Goal: Use online tool/utility: Utilize a website feature to perform a specific function

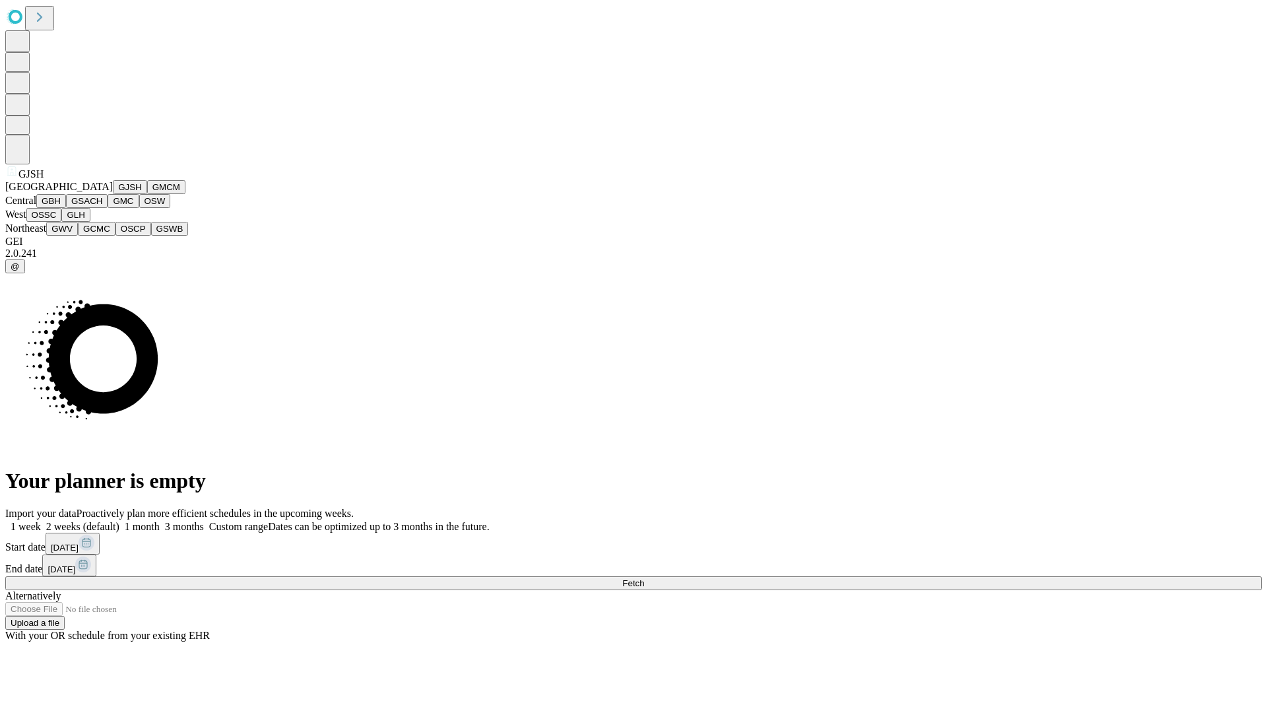
click at [113, 194] on button "GJSH" at bounding box center [130, 187] width 34 height 14
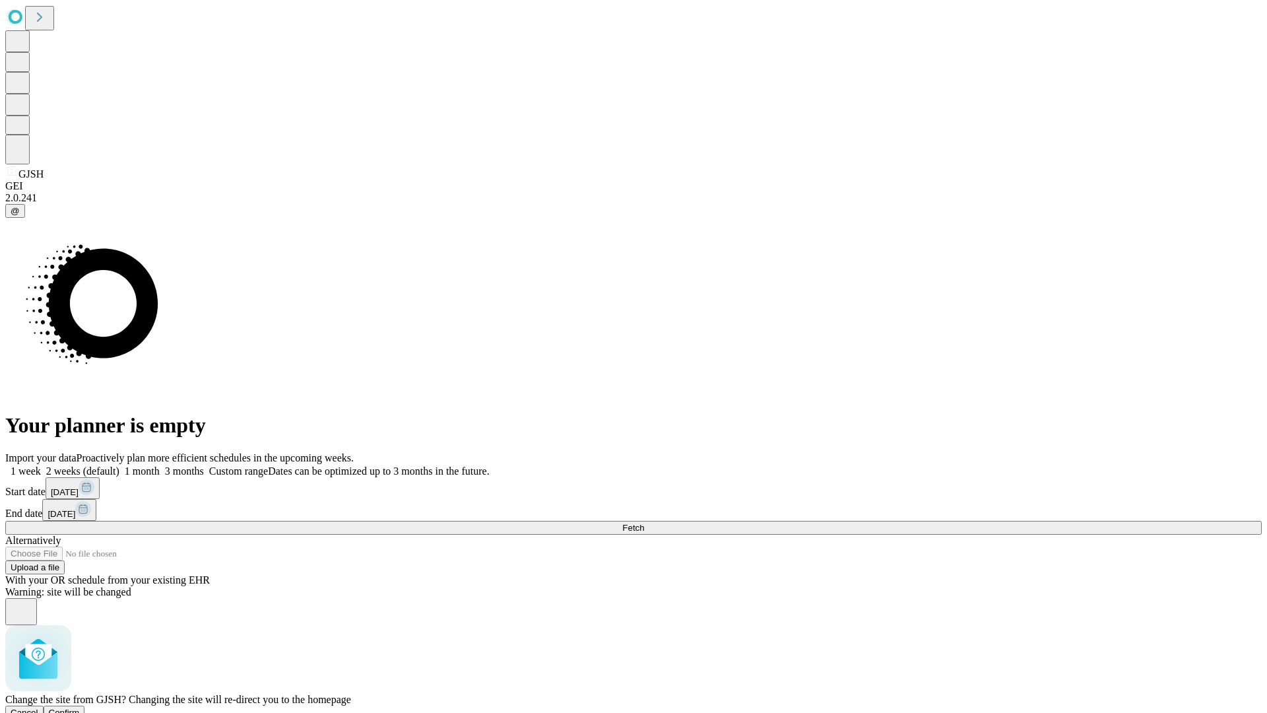
click at [80, 708] on span "Confirm" at bounding box center [64, 713] width 31 height 10
click at [119, 465] on label "2 weeks (default)" at bounding box center [80, 470] width 79 height 11
click at [644, 523] on span "Fetch" at bounding box center [634, 528] width 22 height 10
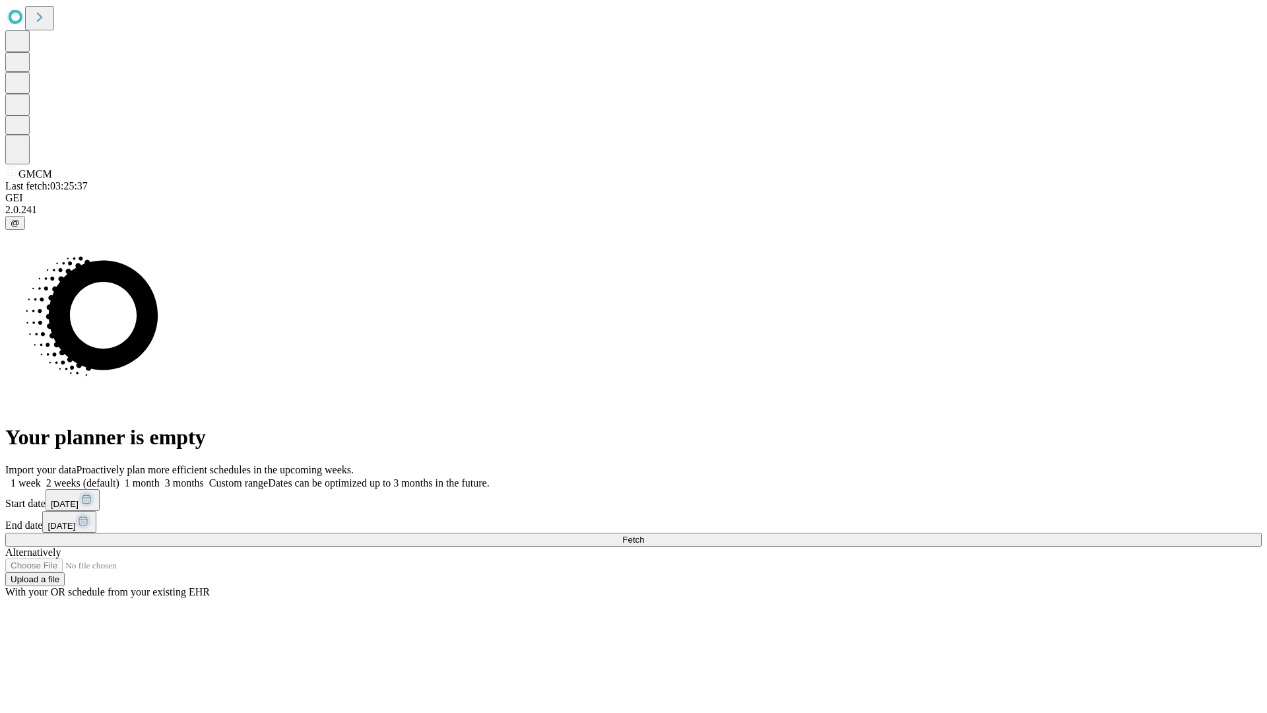
click at [119, 477] on label "2 weeks (default)" at bounding box center [80, 482] width 79 height 11
click at [644, 535] on span "Fetch" at bounding box center [634, 540] width 22 height 10
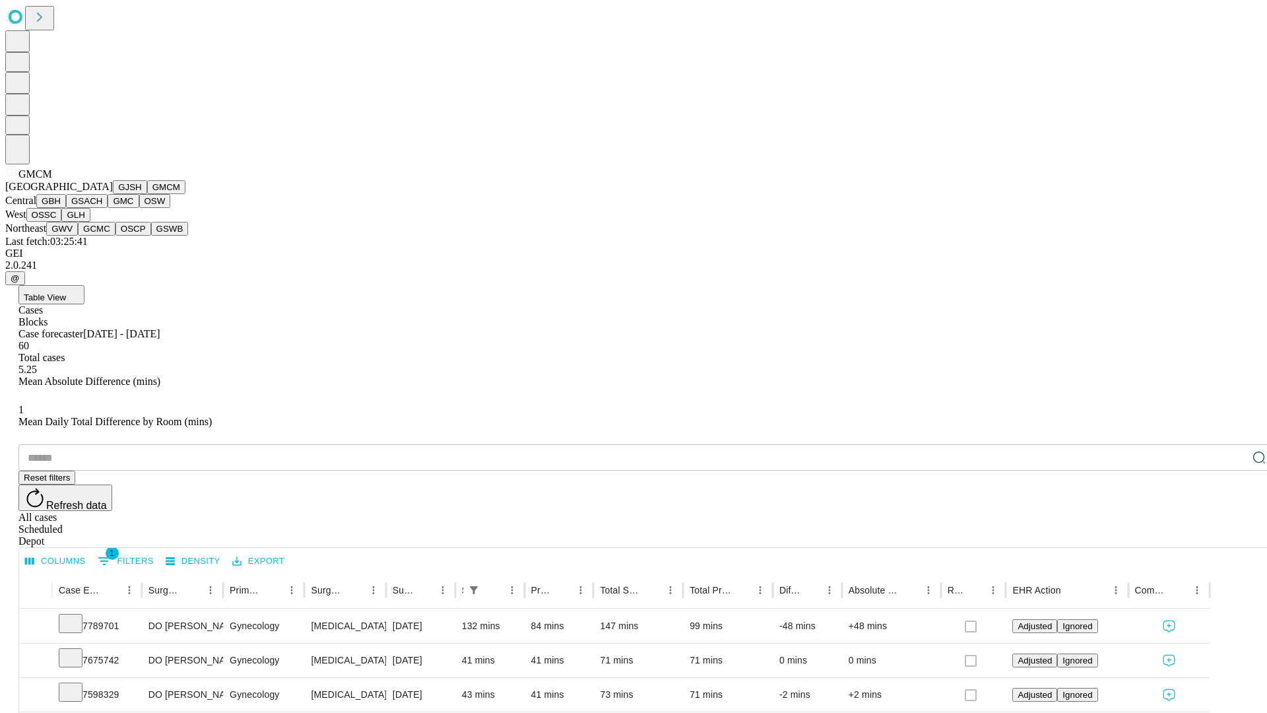
click at [66, 208] on button "GBH" at bounding box center [51, 201] width 30 height 14
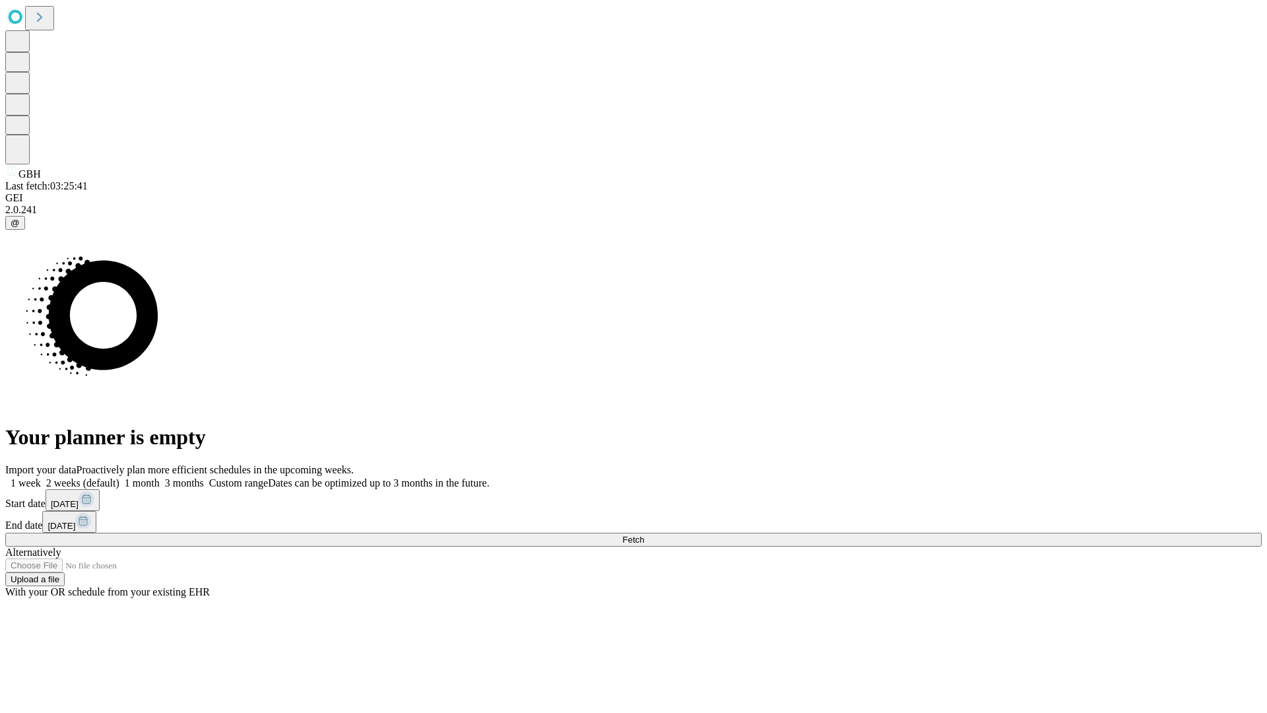
click at [119, 477] on label "2 weeks (default)" at bounding box center [80, 482] width 79 height 11
click at [644, 535] on span "Fetch" at bounding box center [634, 540] width 22 height 10
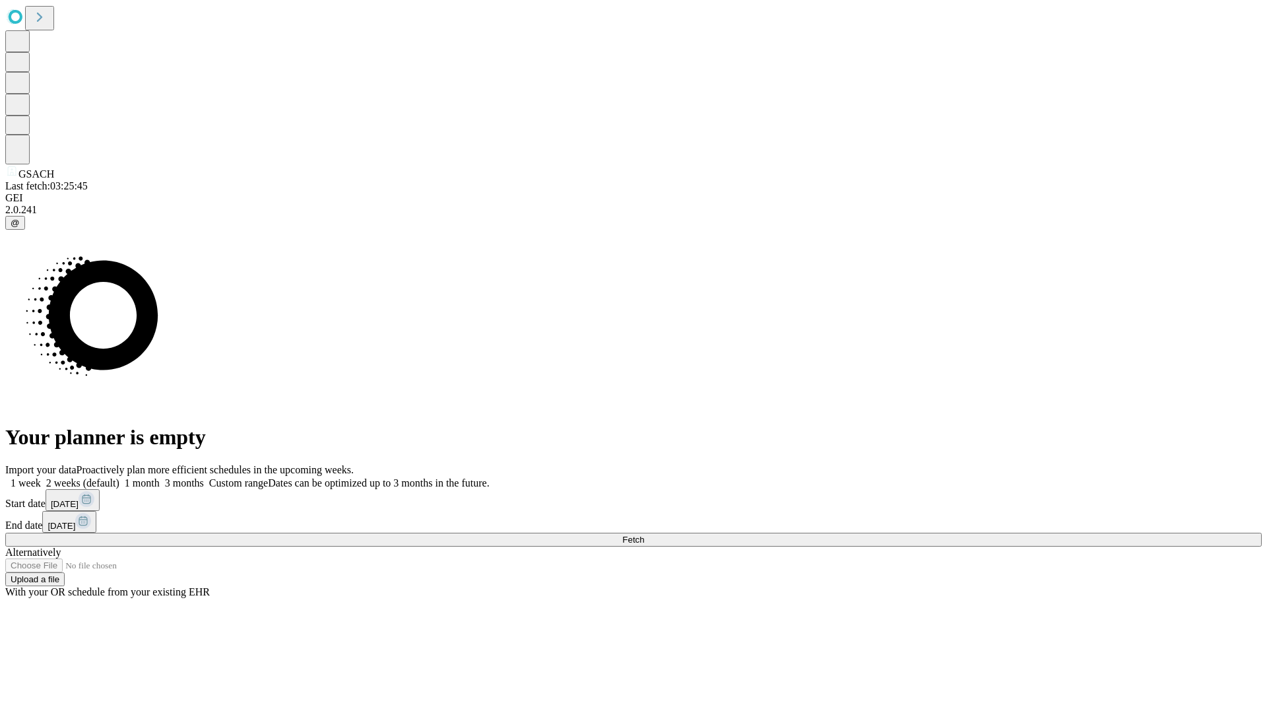
click at [119, 477] on label "2 weeks (default)" at bounding box center [80, 482] width 79 height 11
click at [644, 535] on span "Fetch" at bounding box center [634, 540] width 22 height 10
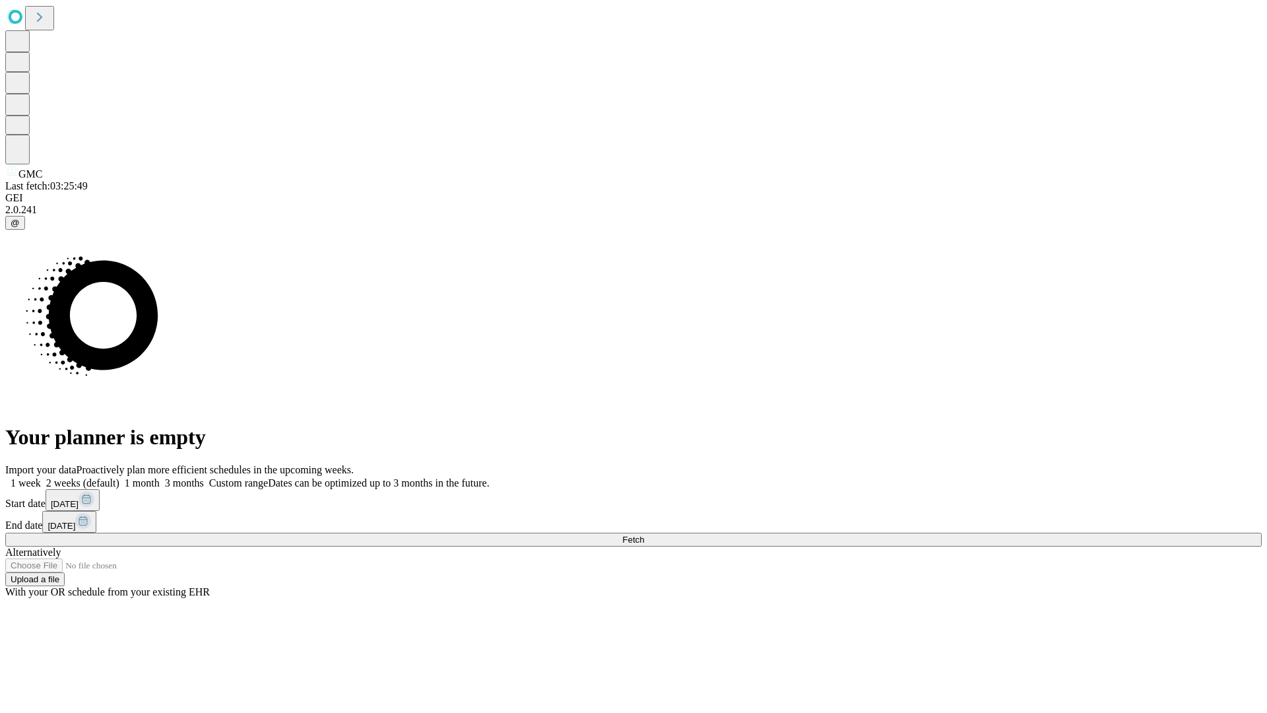
click at [644, 535] on span "Fetch" at bounding box center [634, 540] width 22 height 10
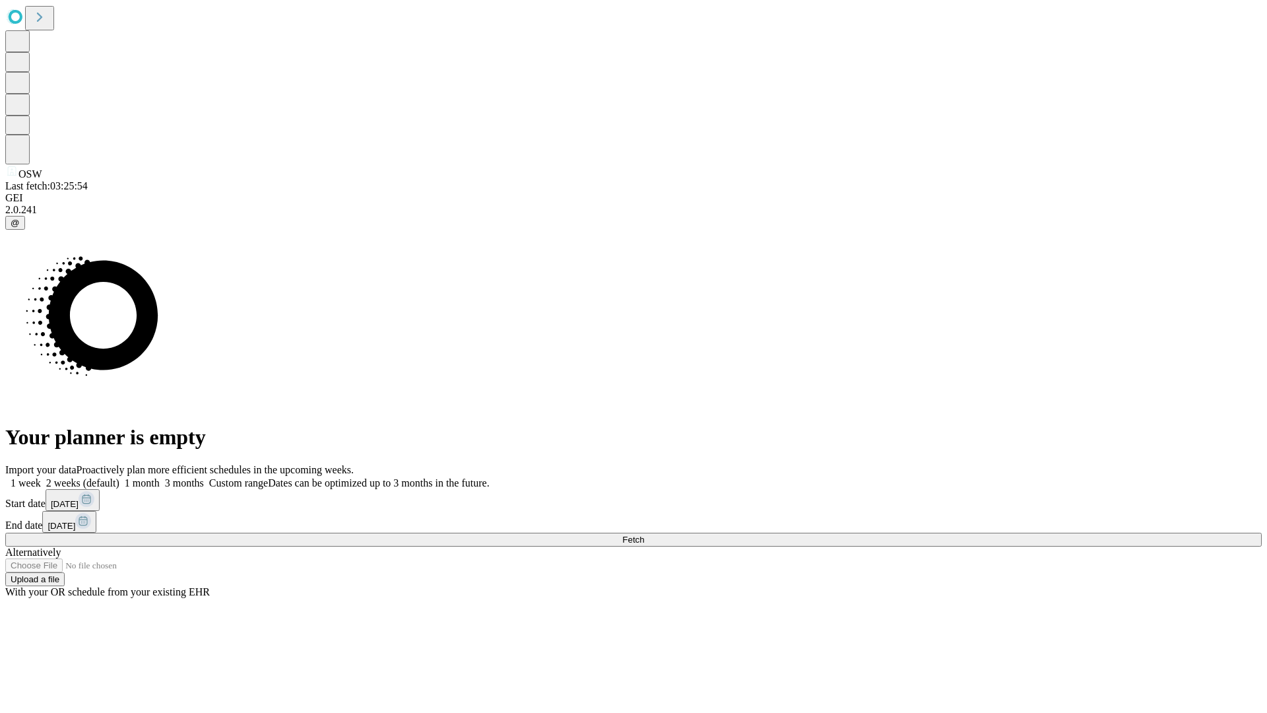
click at [119, 477] on label "2 weeks (default)" at bounding box center [80, 482] width 79 height 11
click at [644, 535] on span "Fetch" at bounding box center [634, 540] width 22 height 10
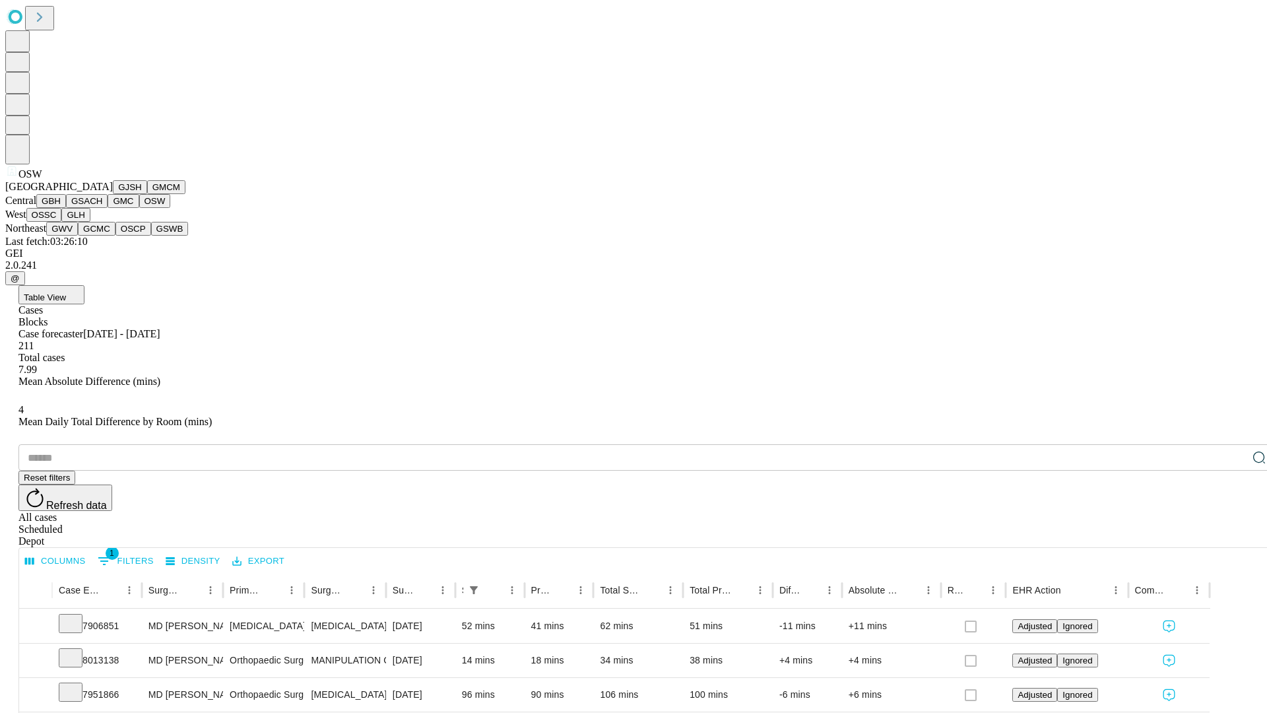
click at [62, 222] on button "OSSC" at bounding box center [44, 215] width 36 height 14
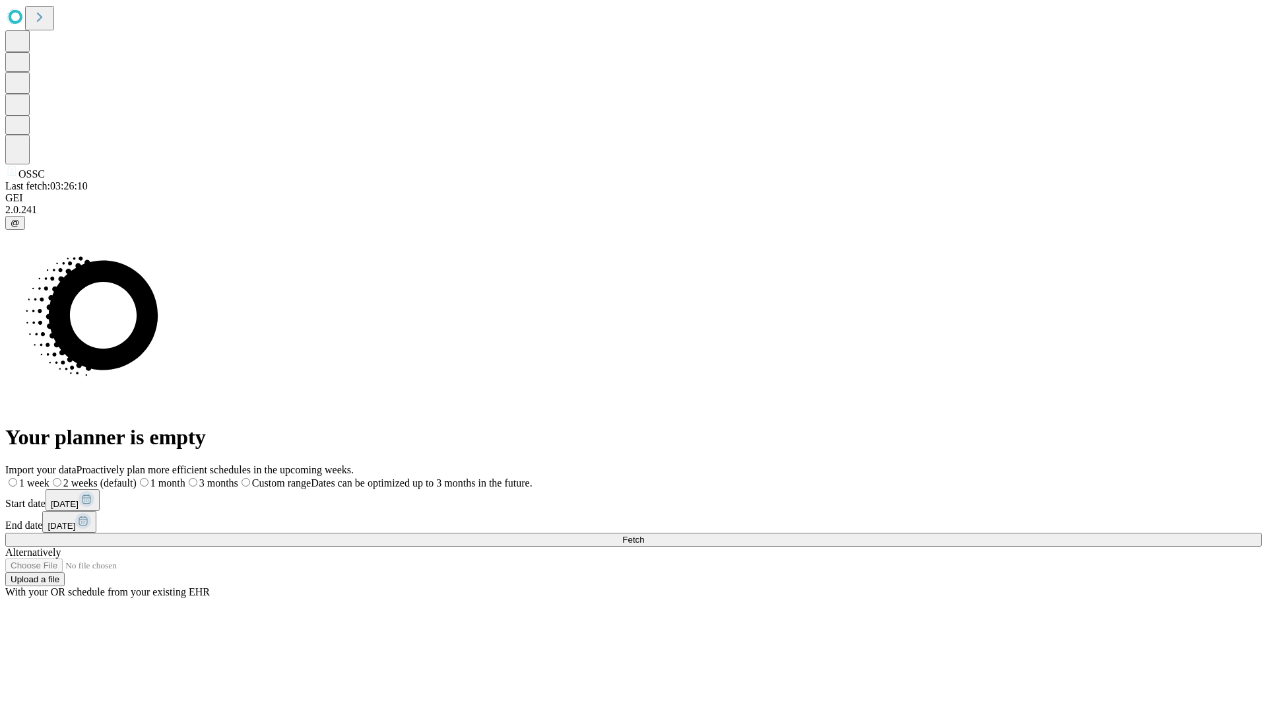
click at [137, 477] on label "2 weeks (default)" at bounding box center [93, 482] width 87 height 11
click at [644, 535] on span "Fetch" at bounding box center [634, 540] width 22 height 10
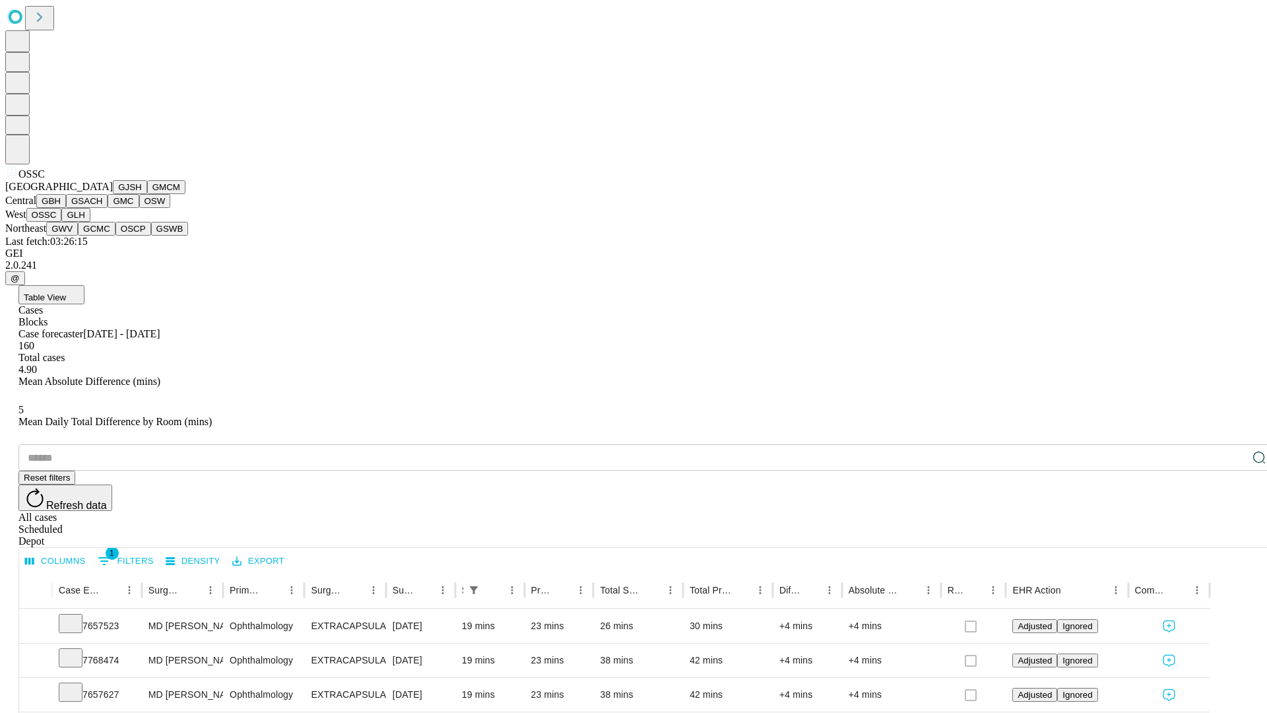
click at [90, 222] on button "GLH" at bounding box center [75, 215] width 28 height 14
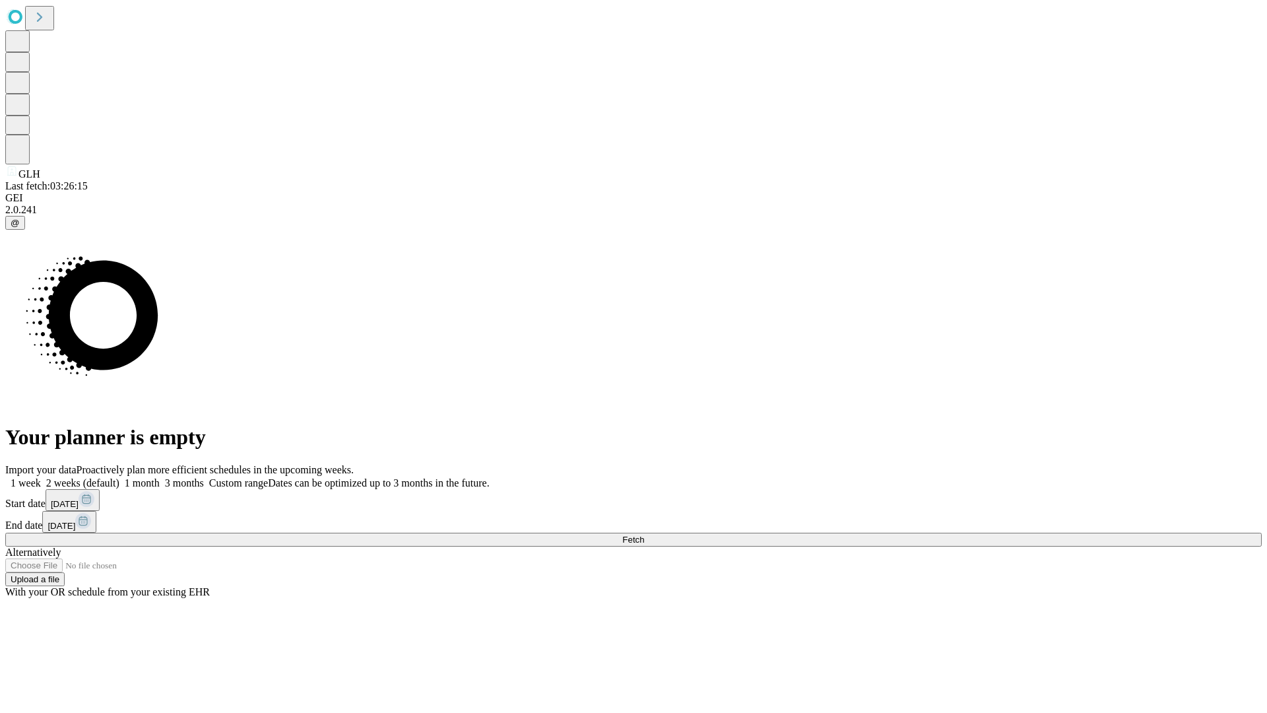
click at [119, 477] on label "2 weeks (default)" at bounding box center [80, 482] width 79 height 11
click at [644, 535] on span "Fetch" at bounding box center [634, 540] width 22 height 10
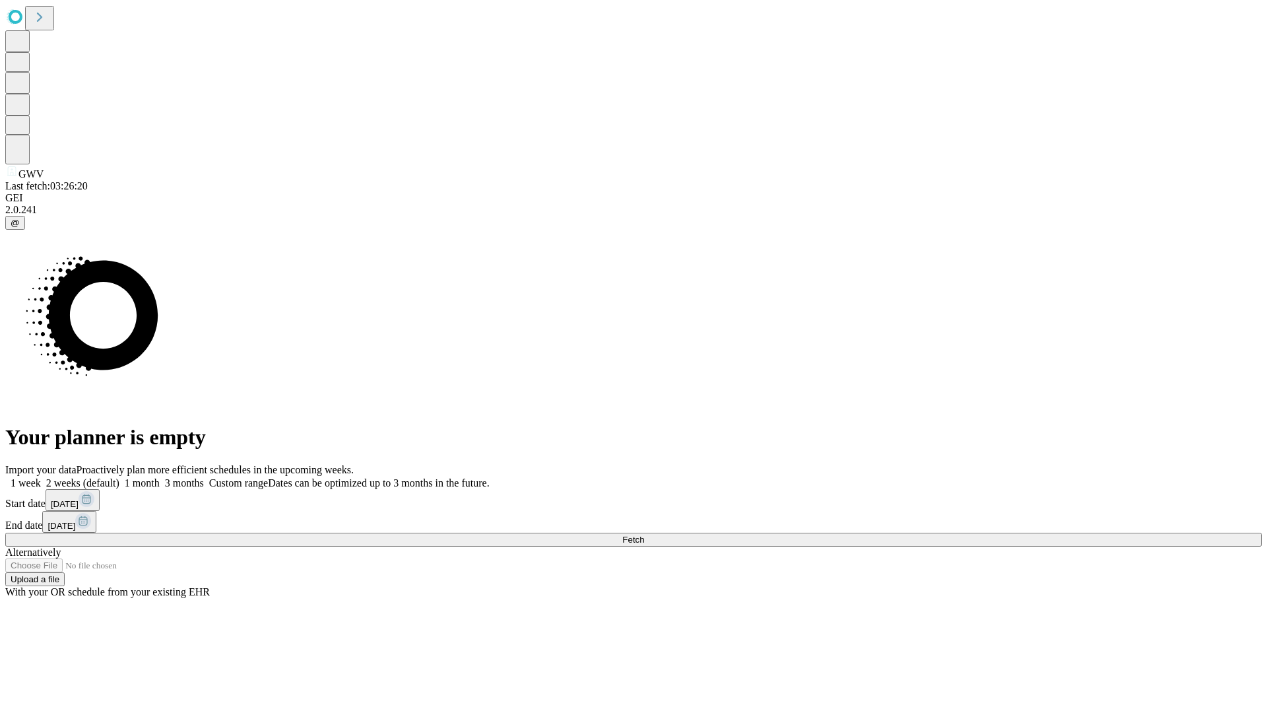
click at [119, 477] on label "2 weeks (default)" at bounding box center [80, 482] width 79 height 11
click at [644, 535] on span "Fetch" at bounding box center [634, 540] width 22 height 10
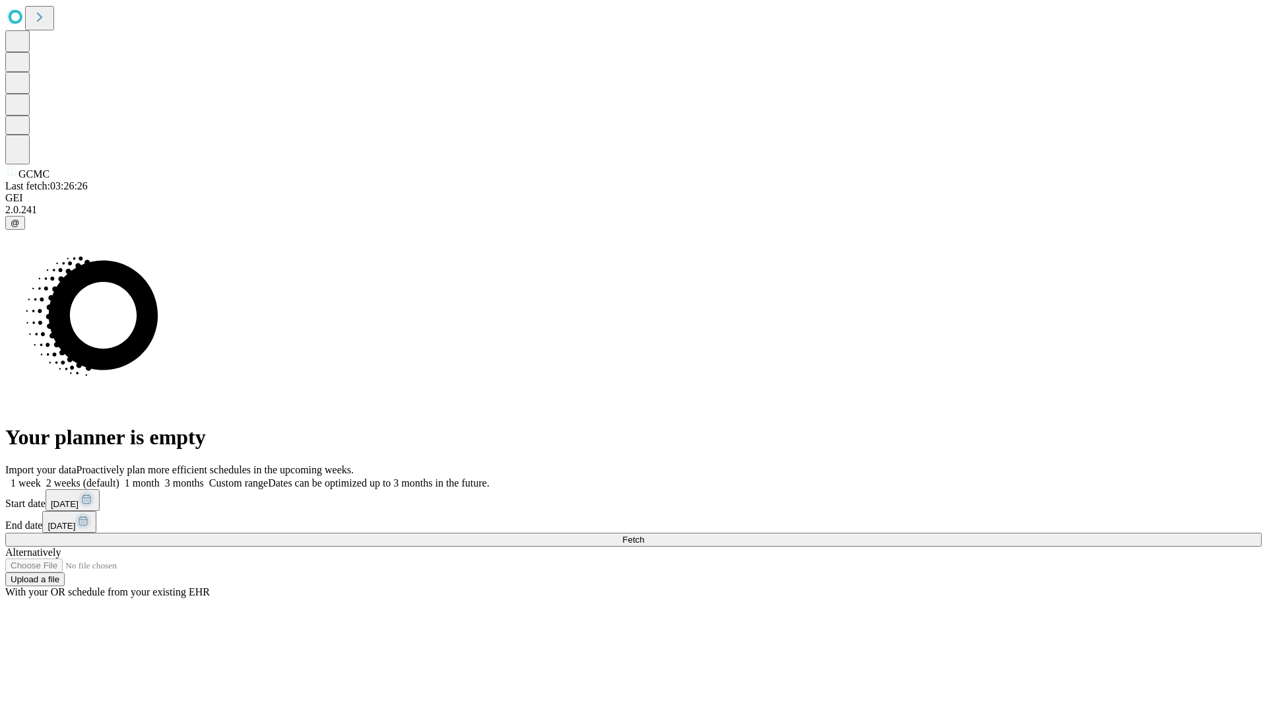
click at [644, 535] on span "Fetch" at bounding box center [634, 540] width 22 height 10
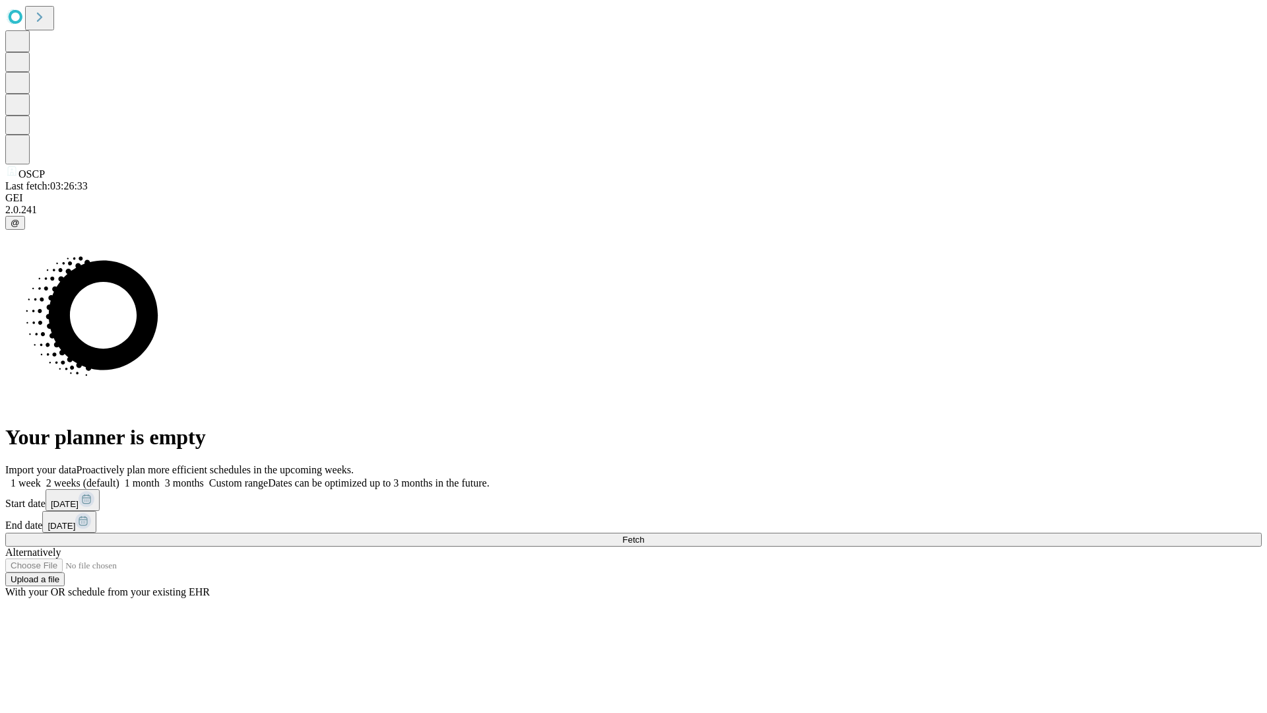
click at [119, 477] on label "2 weeks (default)" at bounding box center [80, 482] width 79 height 11
click at [644, 535] on span "Fetch" at bounding box center [634, 540] width 22 height 10
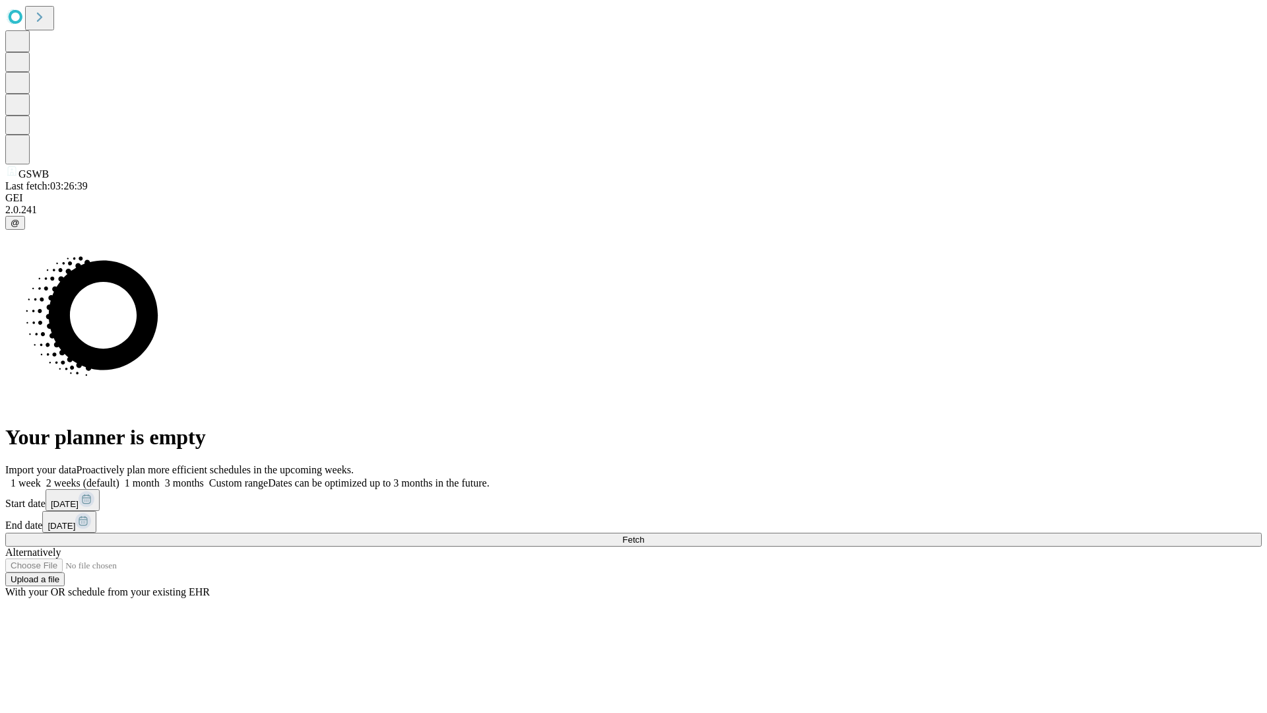
click at [119, 477] on label "2 weeks (default)" at bounding box center [80, 482] width 79 height 11
click at [644, 535] on span "Fetch" at bounding box center [634, 540] width 22 height 10
